Goal: Task Accomplishment & Management: Use online tool/utility

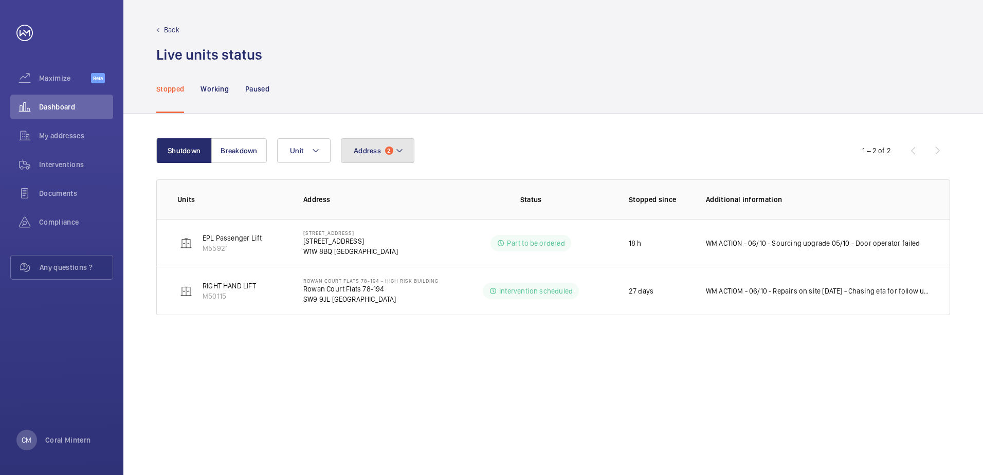
click at [390, 145] on button "Address 2" at bounding box center [378, 150] width 74 height 25
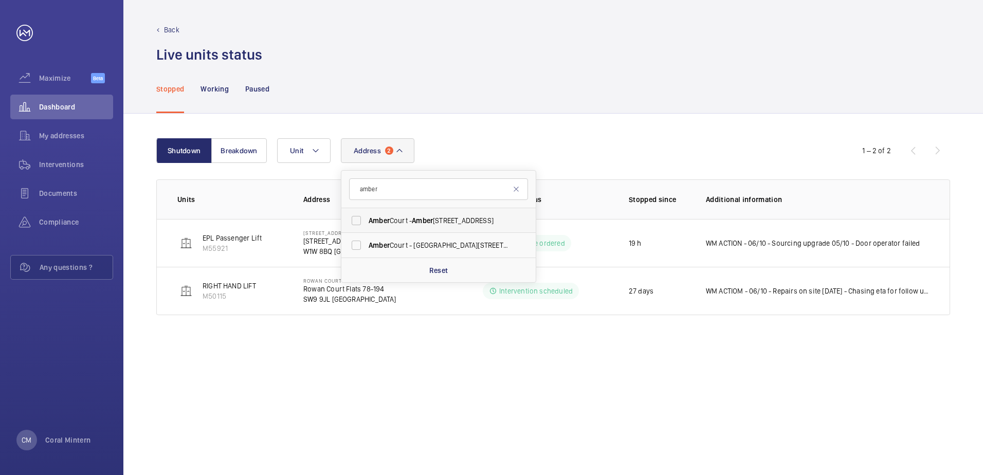
type input "amber"
click at [430, 229] on label "[STREET_ADDRESS]" at bounding box center [430, 220] width 179 height 25
click at [367, 229] on input "[STREET_ADDRESS]" at bounding box center [356, 220] width 21 height 21
checkbox input "true"
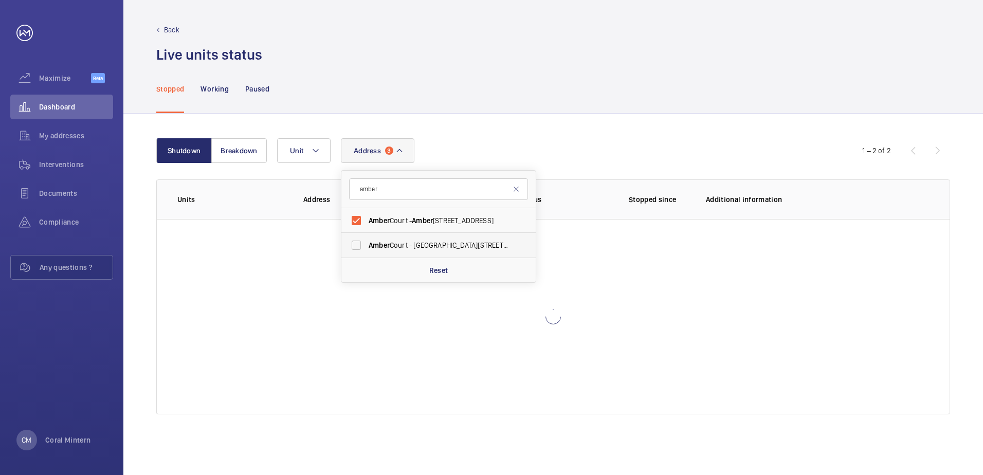
click at [429, 249] on span "[GEOGRAPHIC_DATA] - [GEOGRAPHIC_DATA][STREET_ADDRESS]" at bounding box center [439, 245] width 141 height 10
click at [367, 249] on input "[GEOGRAPHIC_DATA] - [GEOGRAPHIC_DATA][STREET_ADDRESS]" at bounding box center [356, 245] width 21 height 21
checkbox input "true"
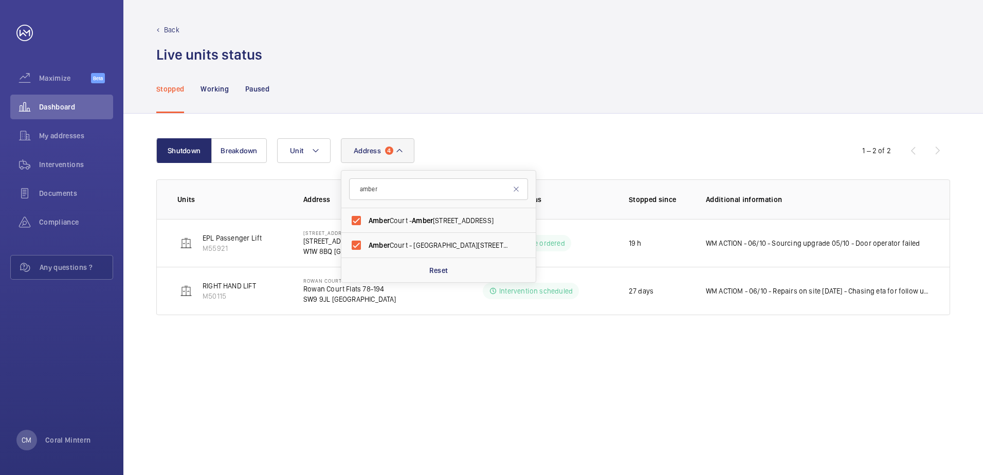
click at [457, 118] on div "Shutdown Breakdown Address [STREET_ADDRESS][GEOGRAPHIC_DATA] - [GEOGRAPHIC_DATA…" at bounding box center [553, 294] width 860 height 361
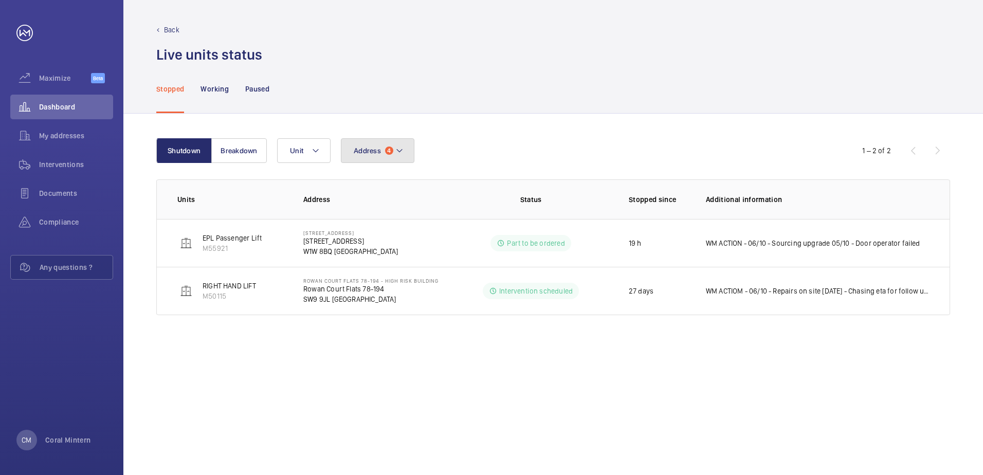
click at [373, 154] on span "Address" at bounding box center [367, 151] width 27 height 8
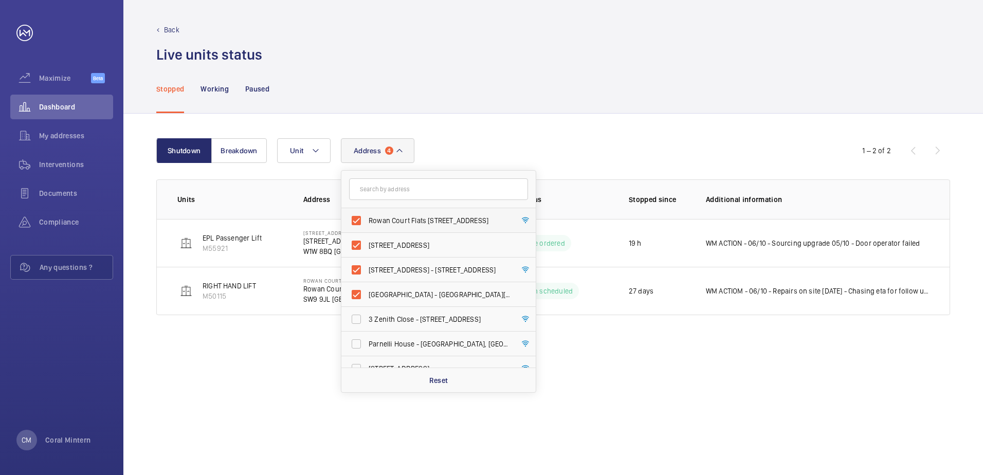
click at [426, 223] on span "Rowan Court Flats [STREET_ADDRESS]" at bounding box center [439, 220] width 141 height 10
click at [367, 223] on input "Rowan Court Flats [STREET_ADDRESS]" at bounding box center [356, 220] width 21 height 21
checkbox input "false"
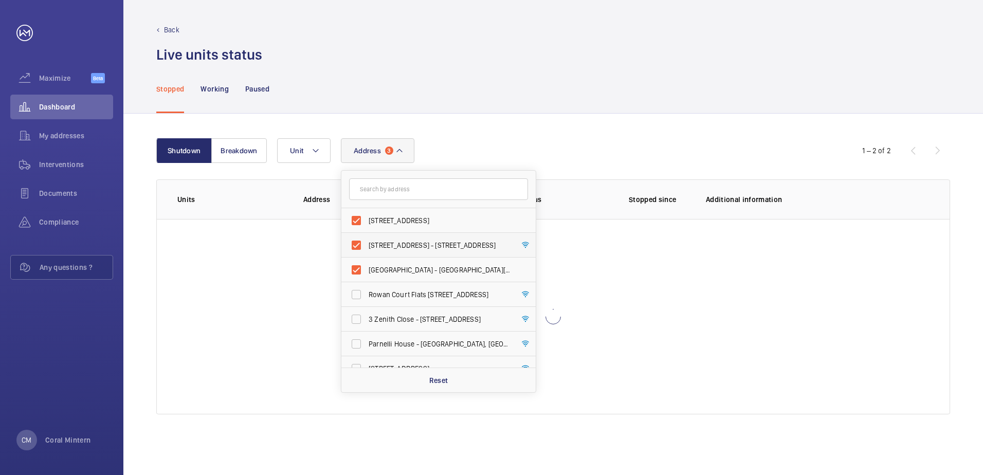
click at [430, 249] on span "[STREET_ADDRESS] - [STREET_ADDRESS]" at bounding box center [439, 245] width 141 height 10
click at [367, 249] on input "[STREET_ADDRESS] - [STREET_ADDRESS]" at bounding box center [356, 245] width 21 height 21
checkbox input "false"
click at [597, 126] on div "Shutdown Breakdown Address [STREET_ADDRESS][GEOGRAPHIC_DATA] - [GEOGRAPHIC_DATA…" at bounding box center [553, 294] width 860 height 361
